Goal: Transaction & Acquisition: Download file/media

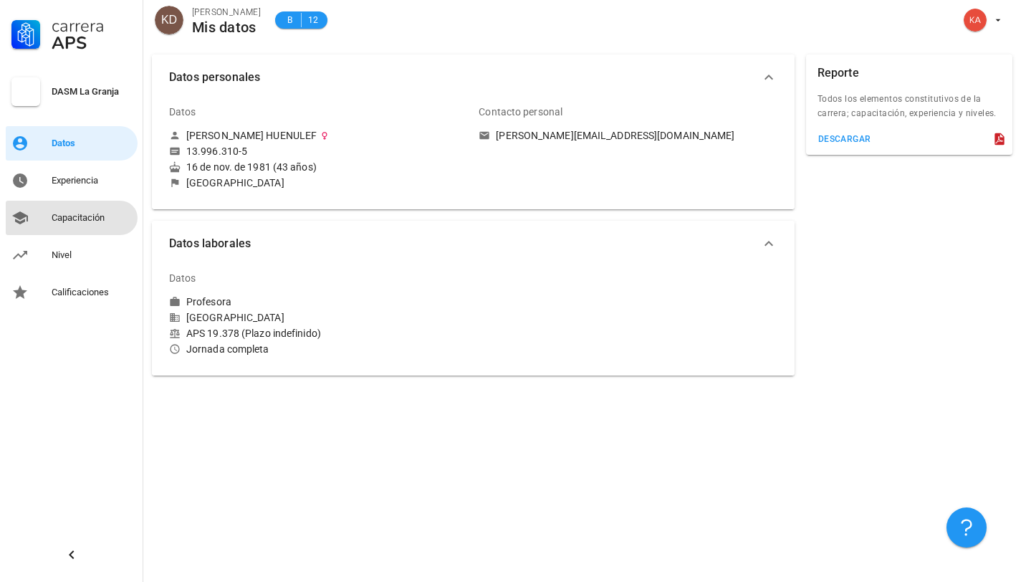
click at [116, 224] on div "Capacitación" at bounding box center [92, 217] width 80 height 23
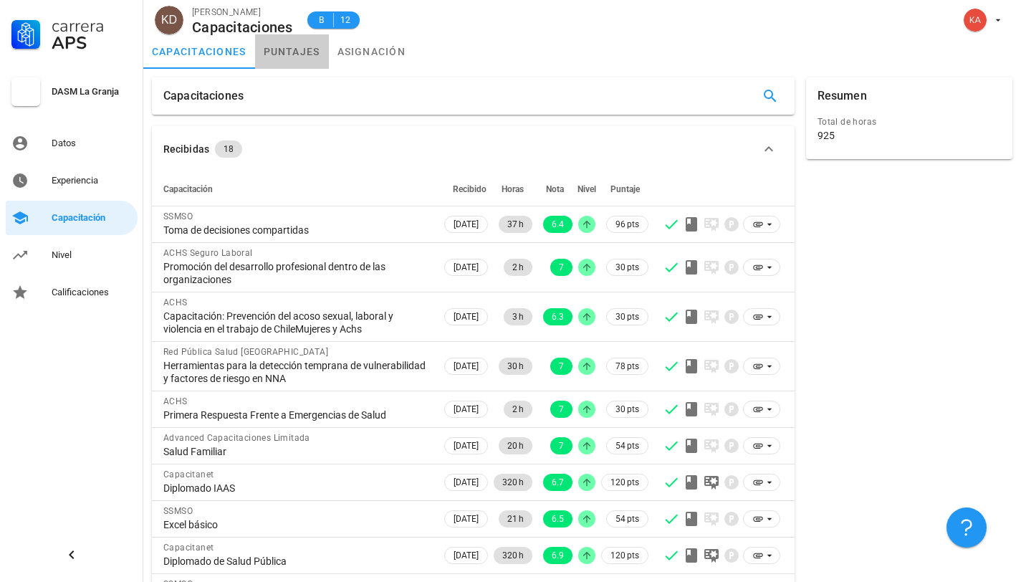
click at [277, 57] on link "puntajes" at bounding box center [292, 51] width 74 height 34
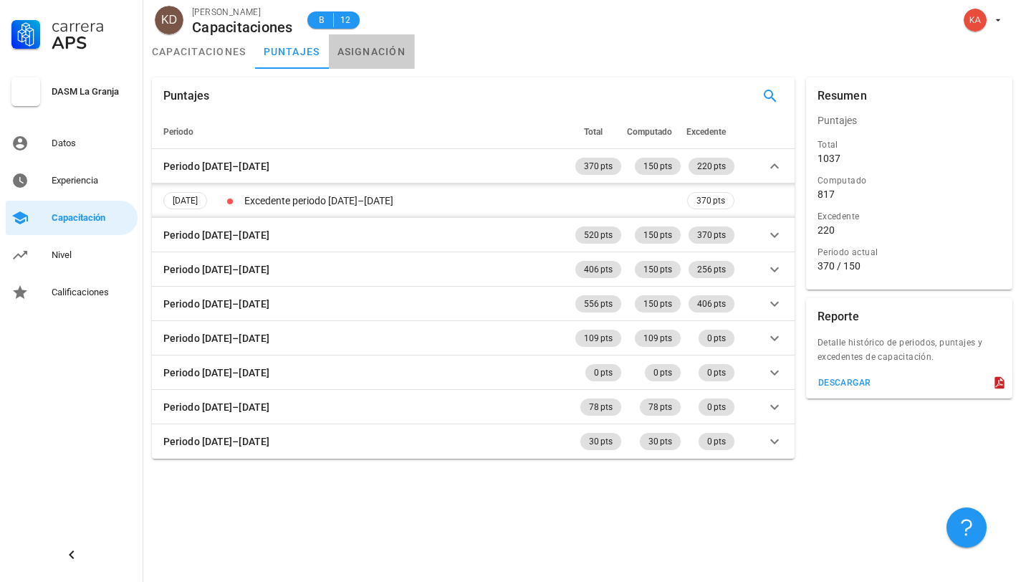
click at [352, 52] on link "asignación" at bounding box center [372, 51] width 86 height 34
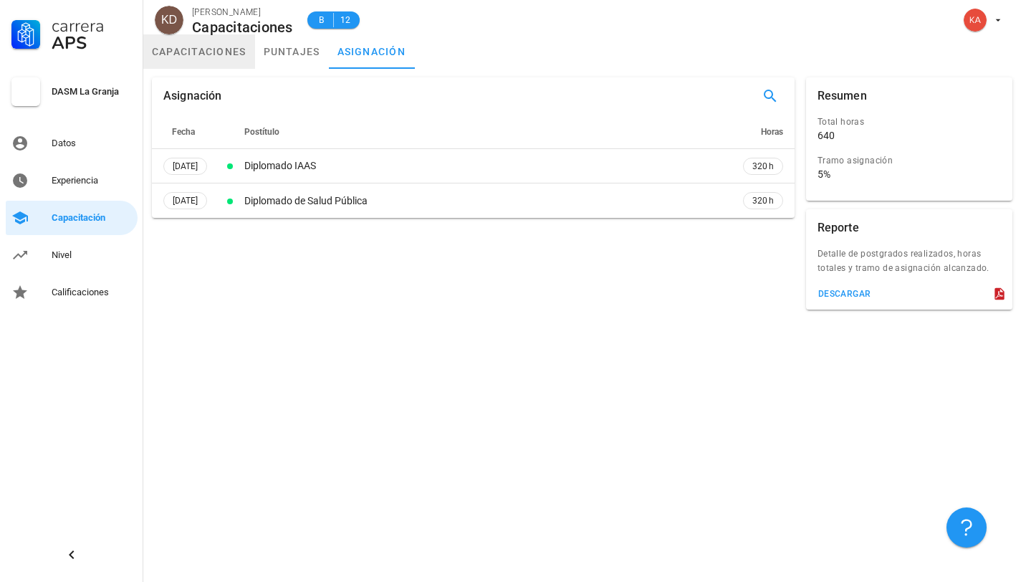
click at [221, 52] on link "capacitaciones" at bounding box center [199, 51] width 112 height 34
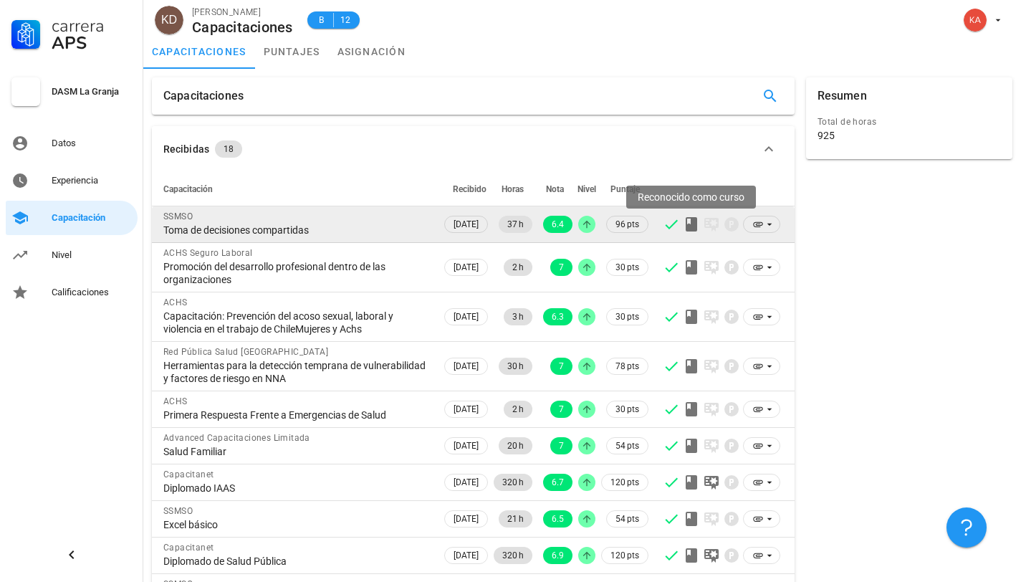
click at [690, 226] on icon at bounding box center [691, 224] width 11 height 14
click at [759, 226] on icon at bounding box center [757, 224] width 9 height 5
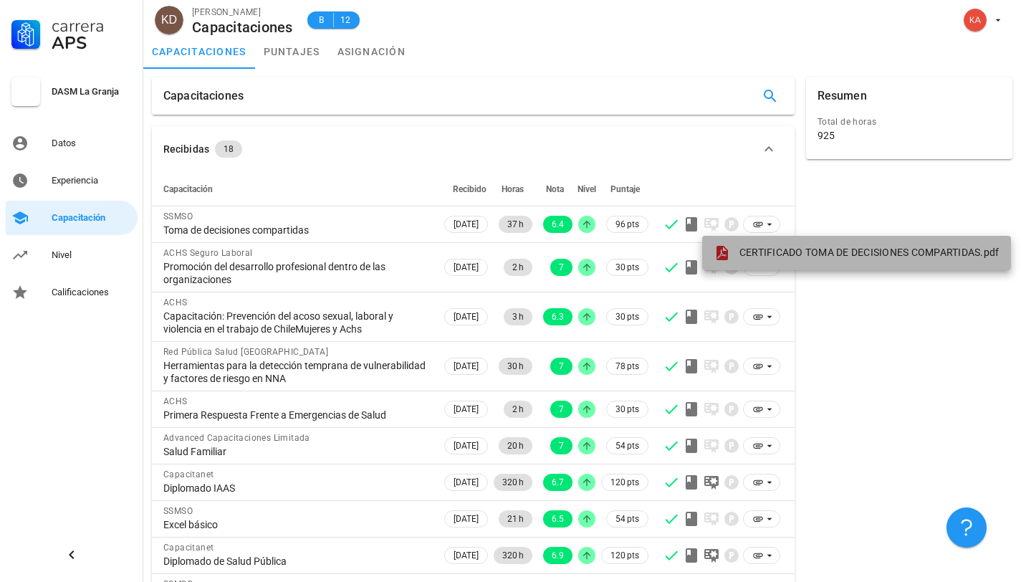
click at [762, 249] on span "CERTIFICADO TOMA DE DECISIONES COMPARTIDAS.pdf" at bounding box center [869, 251] width 260 height 11
